Goal: Task Accomplishment & Management: Use online tool/utility

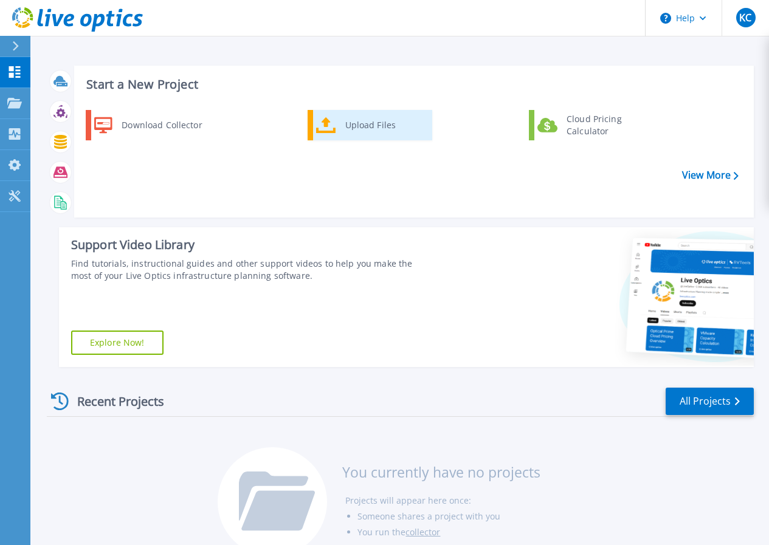
click at [340, 126] on div "Upload Files" at bounding box center [384, 125] width 90 height 24
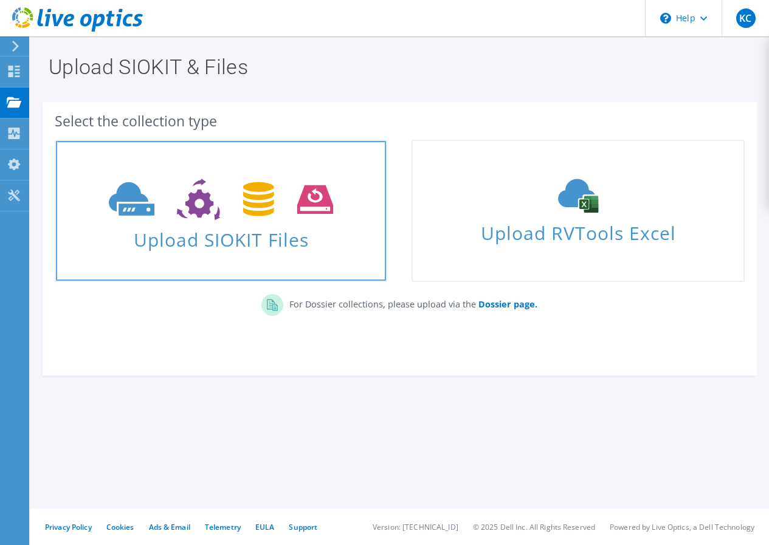
click at [218, 221] on span at bounding box center [221, 198] width 330 height 51
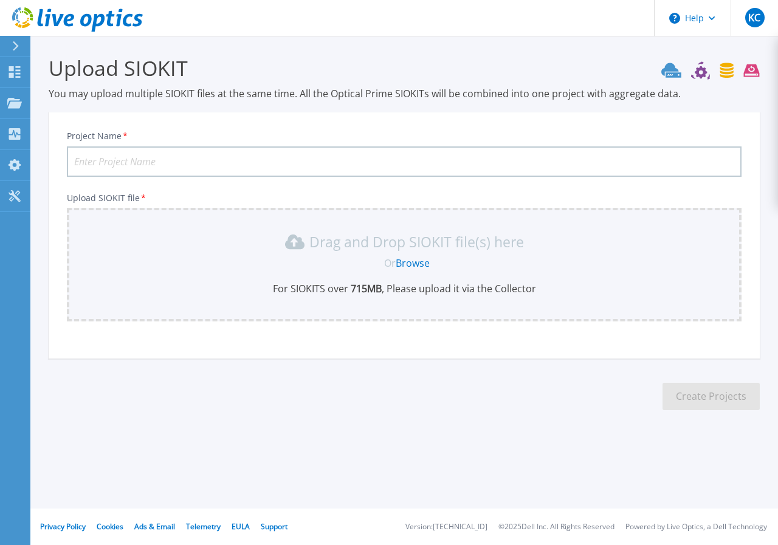
click at [222, 159] on input "Project Name *" at bounding box center [404, 161] width 674 height 30
type input "VMWARE Cluster Refresh"
click at [407, 261] on link "Browse" at bounding box center [413, 262] width 34 height 13
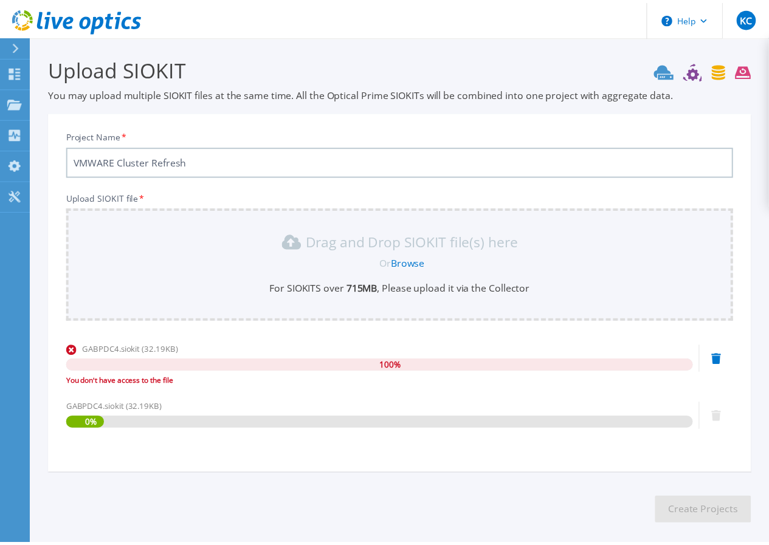
scroll to position [55, 0]
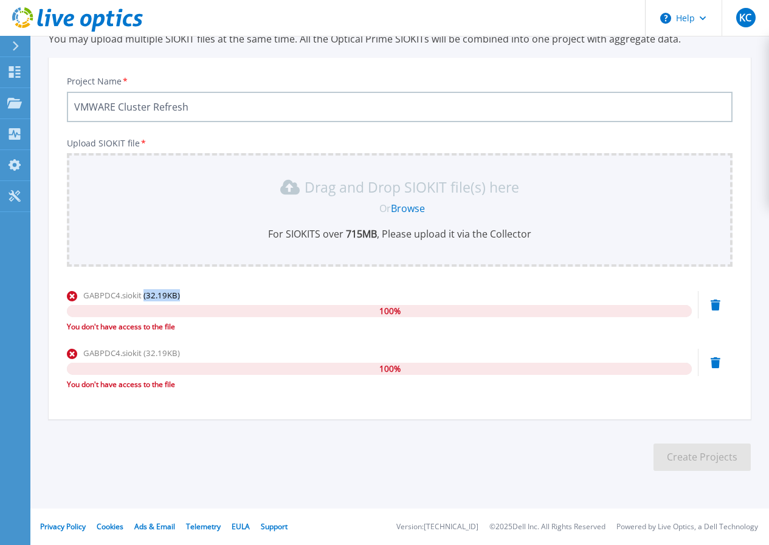
drag, startPoint x: 143, startPoint y: 275, endPoint x: 354, endPoint y: 295, distance: 211.3
click at [354, 295] on div "Upload SIOKIT file * Drag and Drop SIOKIT file(s) here Or Browse For SIOKITS ov…" at bounding box center [399, 269] width 665 height 260
click at [713, 302] on icon at bounding box center [715, 305] width 10 height 11
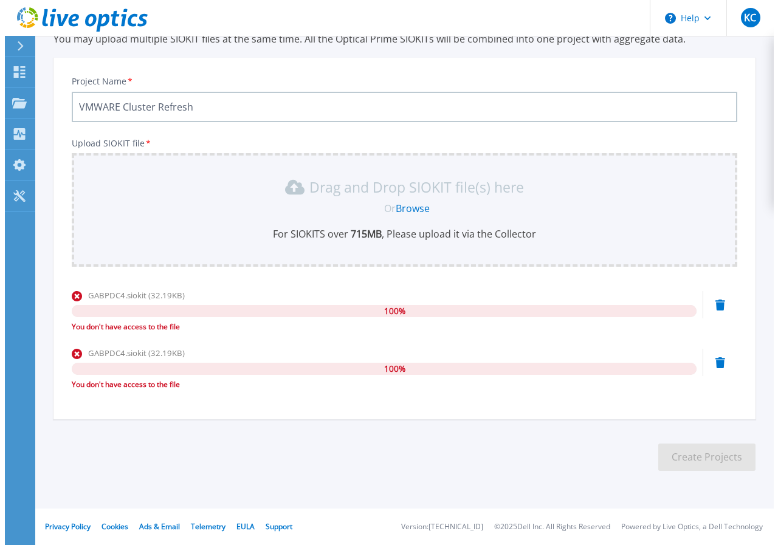
scroll to position [0, 0]
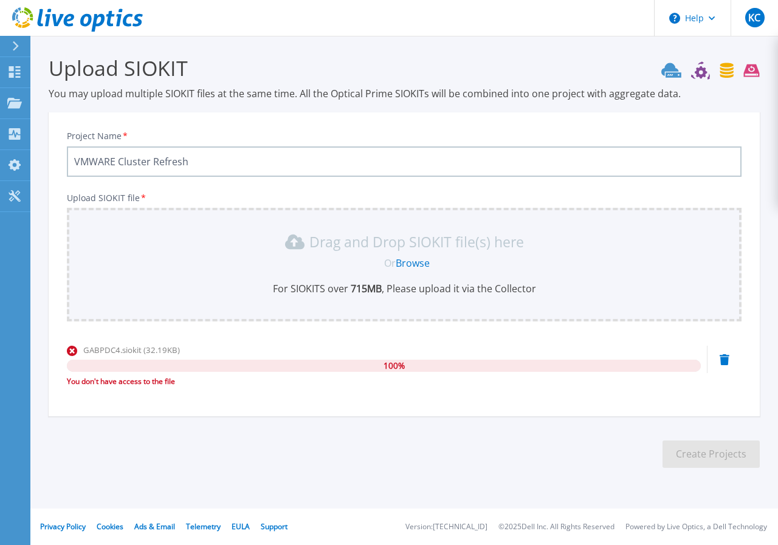
click at [721, 359] on icon at bounding box center [724, 359] width 10 height 11
click at [724, 357] on icon at bounding box center [724, 359] width 10 height 11
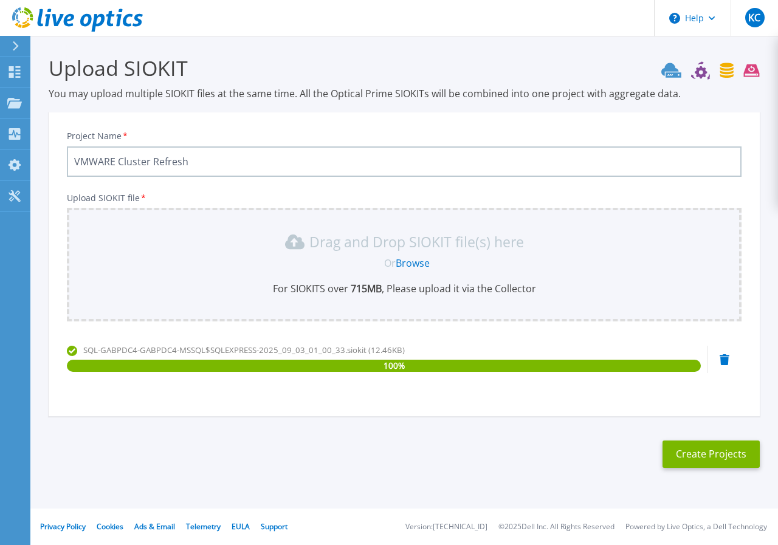
click at [129, 436] on section "Upload SIOKIT You may upload multiple SIOKIT files at the same time. All the Op…" at bounding box center [403, 265] width 747 height 459
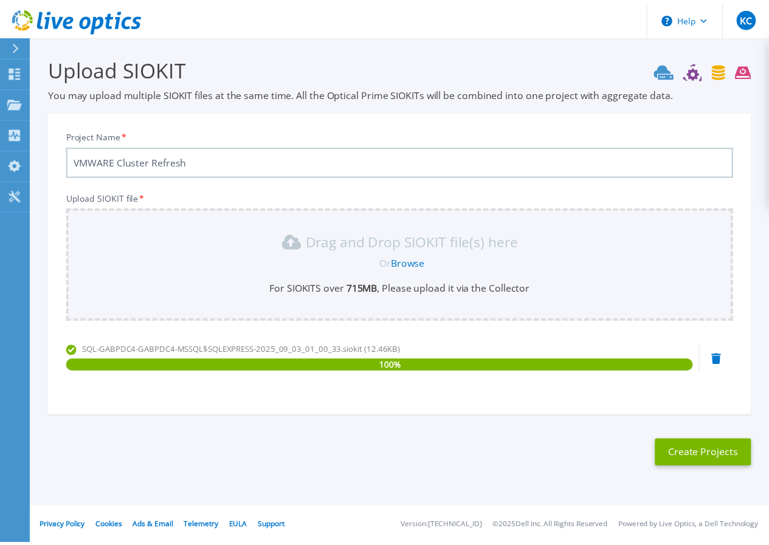
scroll to position [55, 0]
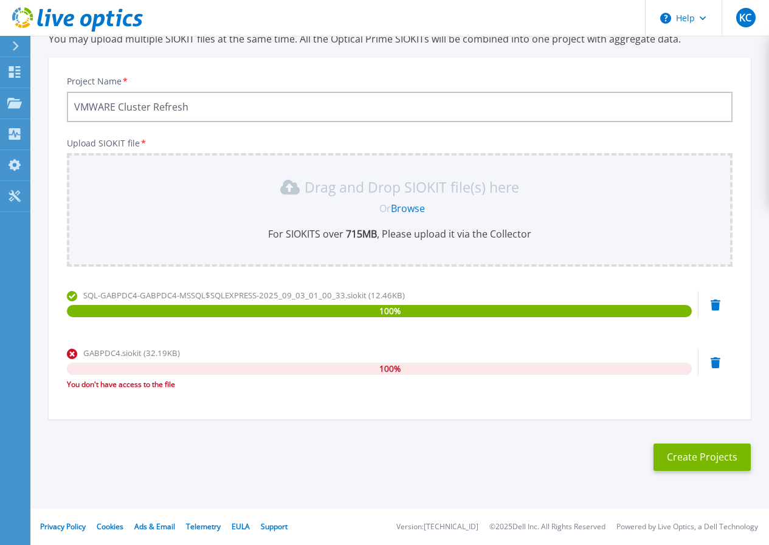
click at [714, 359] on icon at bounding box center [715, 362] width 10 height 11
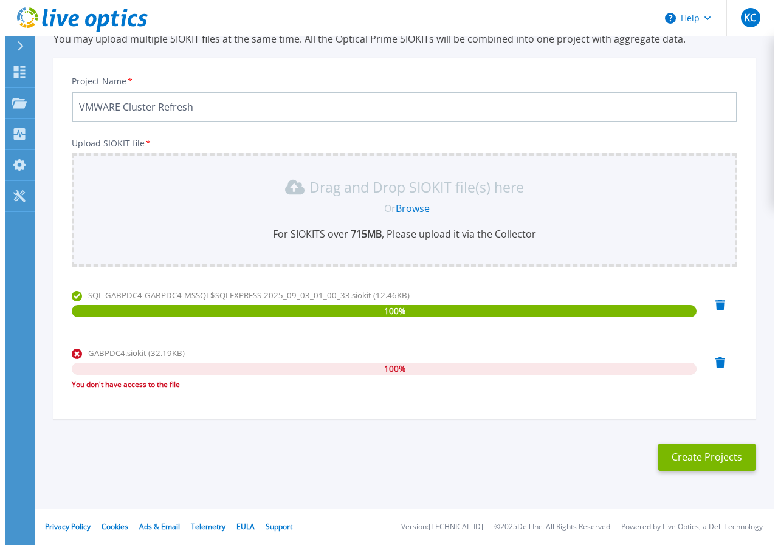
scroll to position [0, 0]
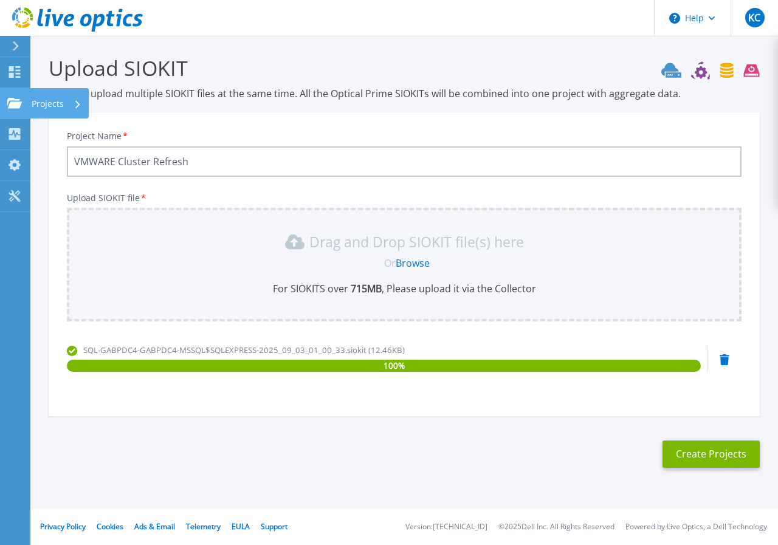
click at [17, 102] on icon at bounding box center [14, 103] width 15 height 10
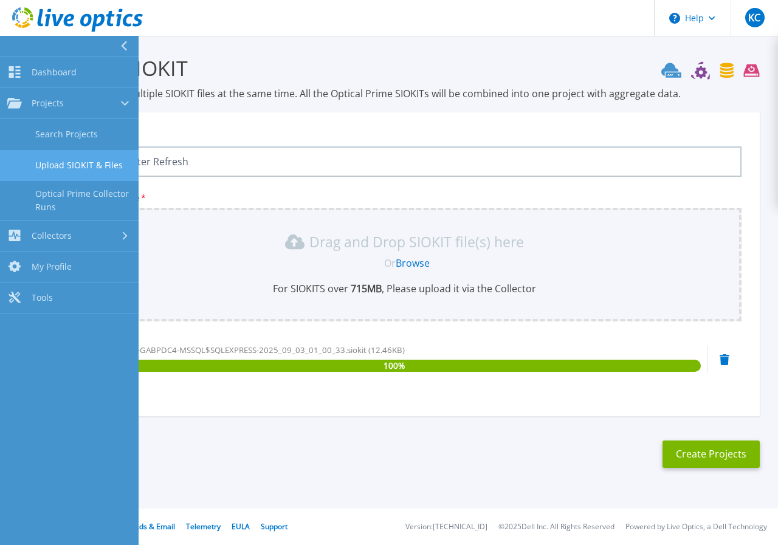
click at [95, 168] on link "Upload SIOKIT & Files" at bounding box center [69, 165] width 139 height 31
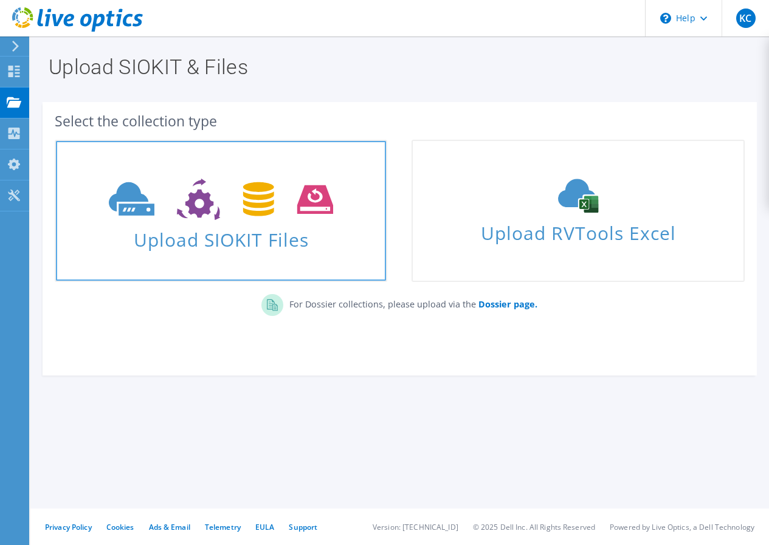
click at [205, 200] on use at bounding box center [221, 200] width 224 height 42
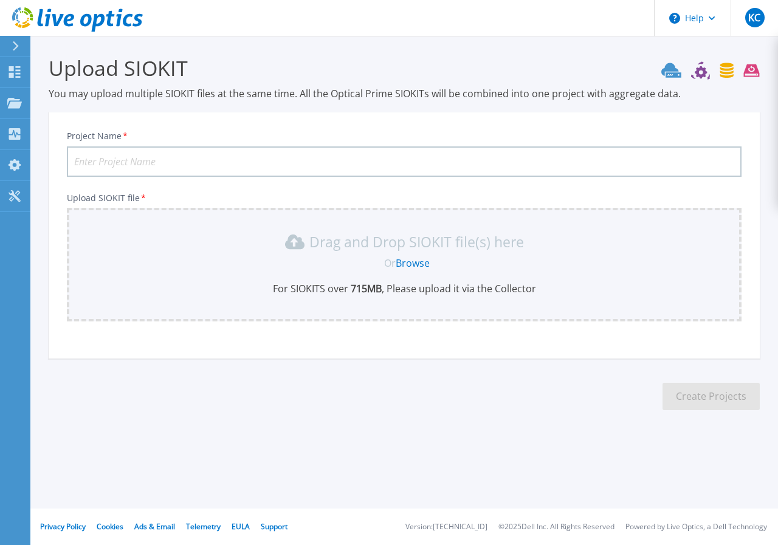
click at [410, 256] on link "Browse" at bounding box center [413, 262] width 34 height 13
